Goal: Check status: Check status

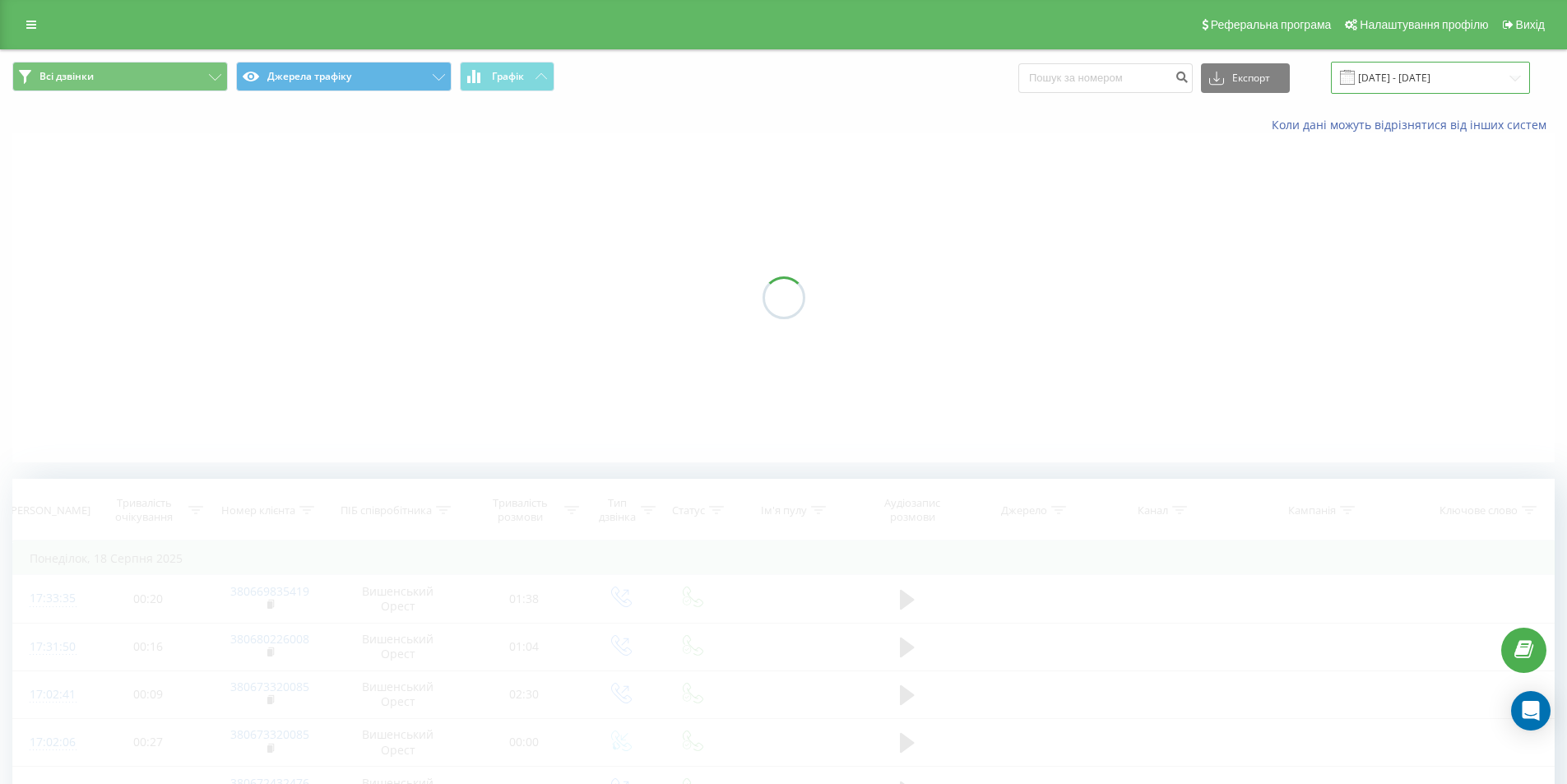
click at [1414, 74] on input "[DATE] - [DATE]" at bounding box center [1431, 77] width 200 height 32
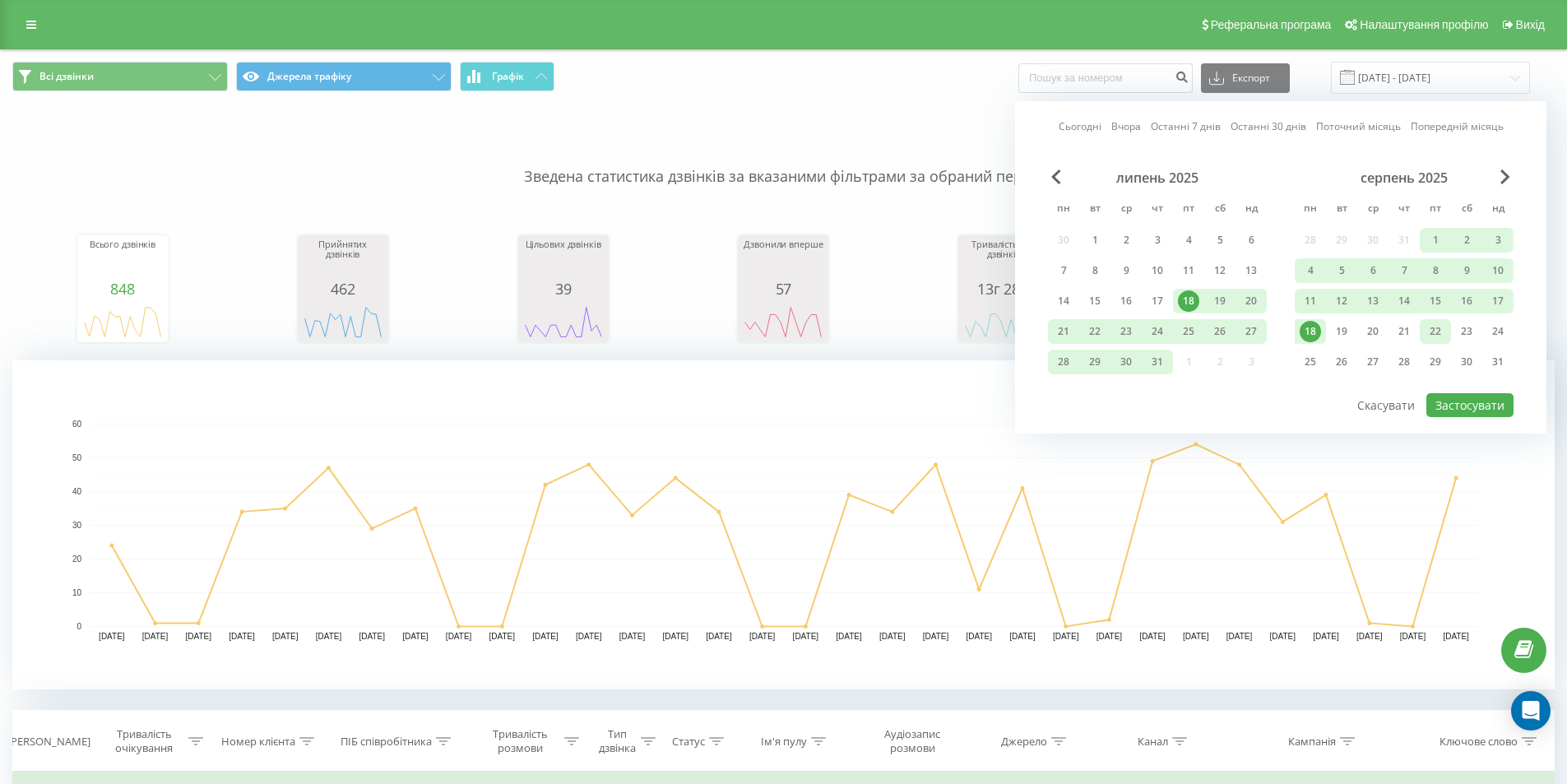
click at [1446, 334] on div "22" at bounding box center [1436, 331] width 31 height 24
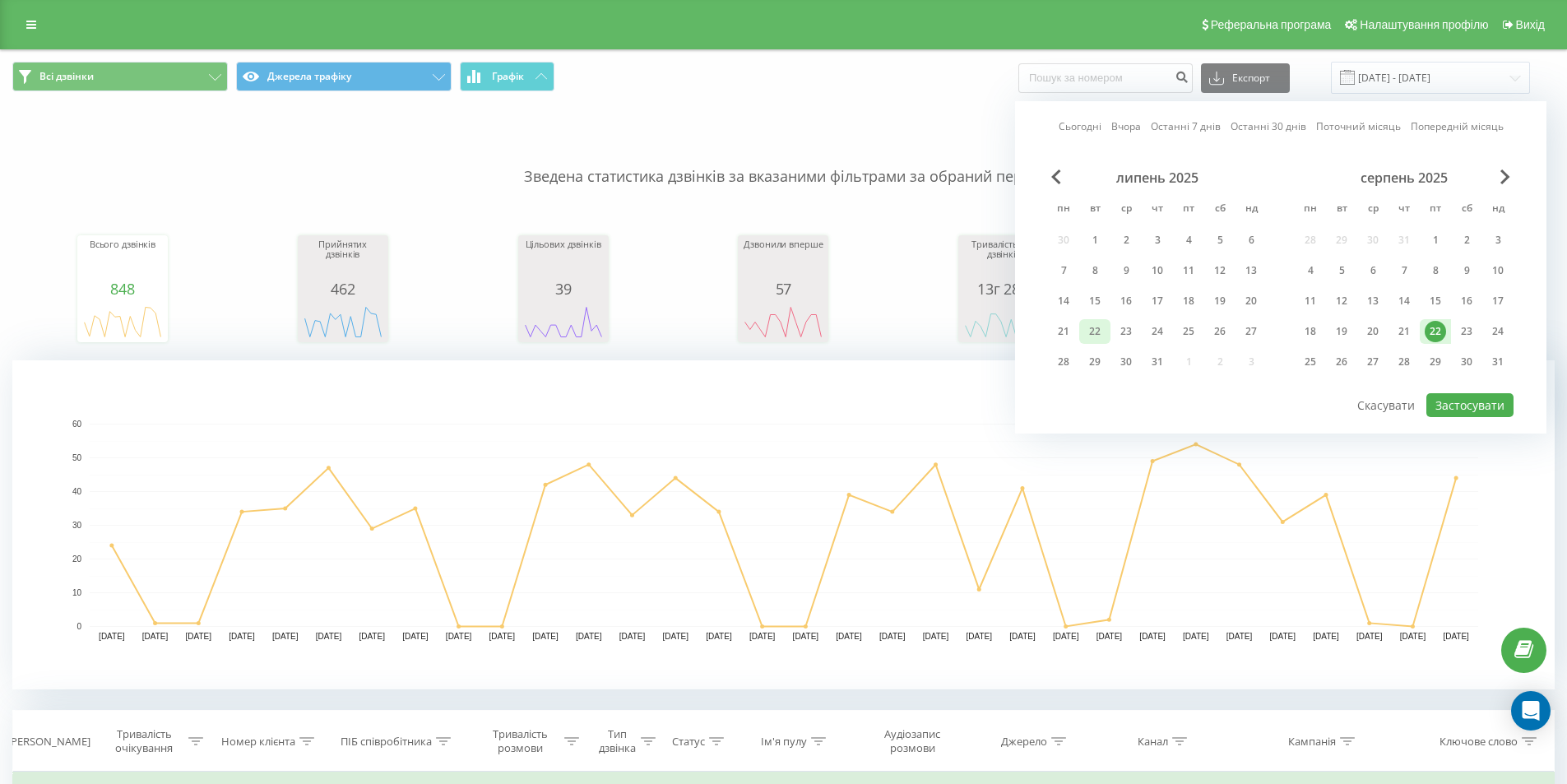
click at [1101, 333] on div "22" at bounding box center [1095, 332] width 22 height 22
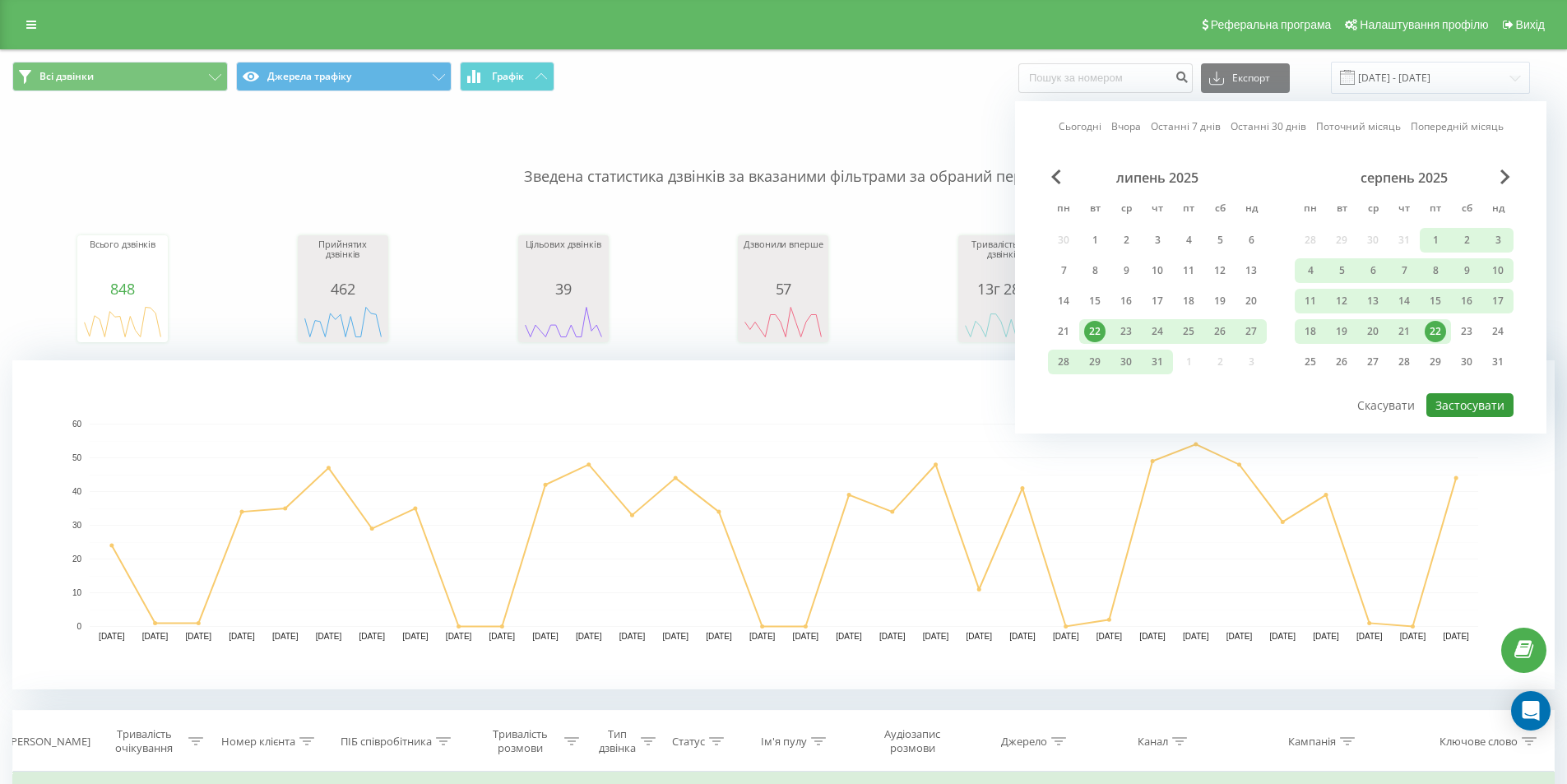
click at [1487, 403] on button "Застосувати" at bounding box center [1470, 405] width 87 height 24
type input "[DATE] - [DATE]"
